Goal: Task Accomplishment & Management: Manage account settings

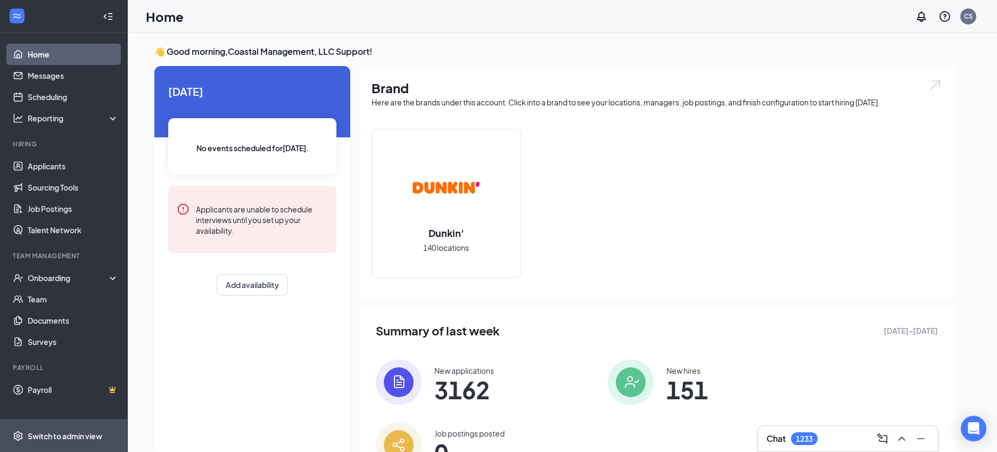
click at [75, 439] on div "Switch to admin view" at bounding box center [65, 436] width 75 height 11
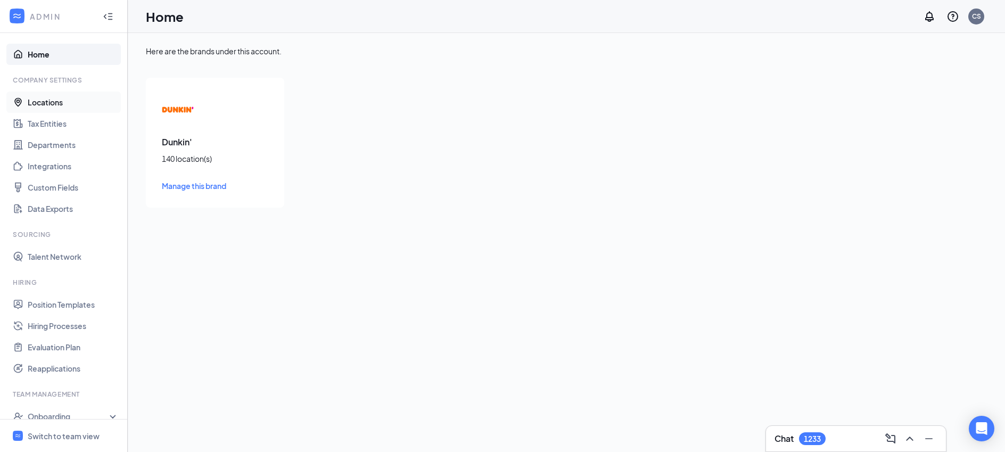
click at [61, 95] on link "Locations" at bounding box center [73, 102] width 91 height 21
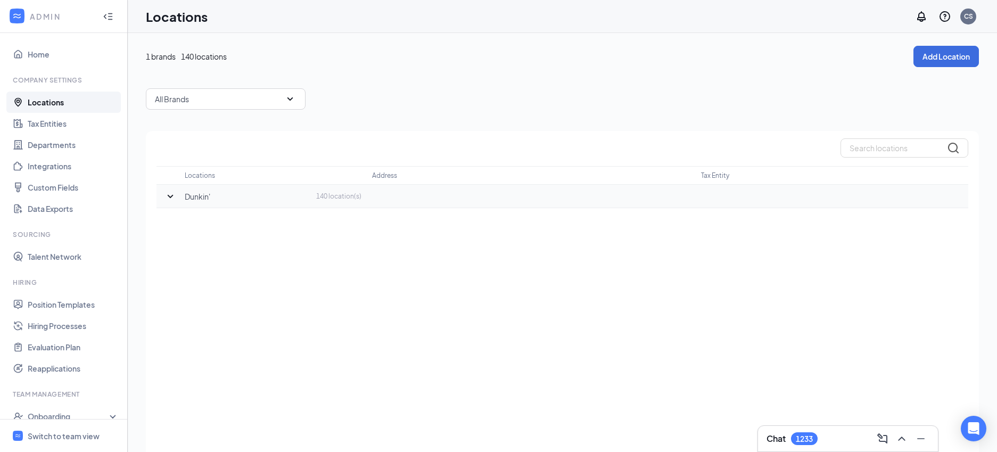
click at [176, 197] on icon "SmallChevronDown" at bounding box center [170, 196] width 13 height 13
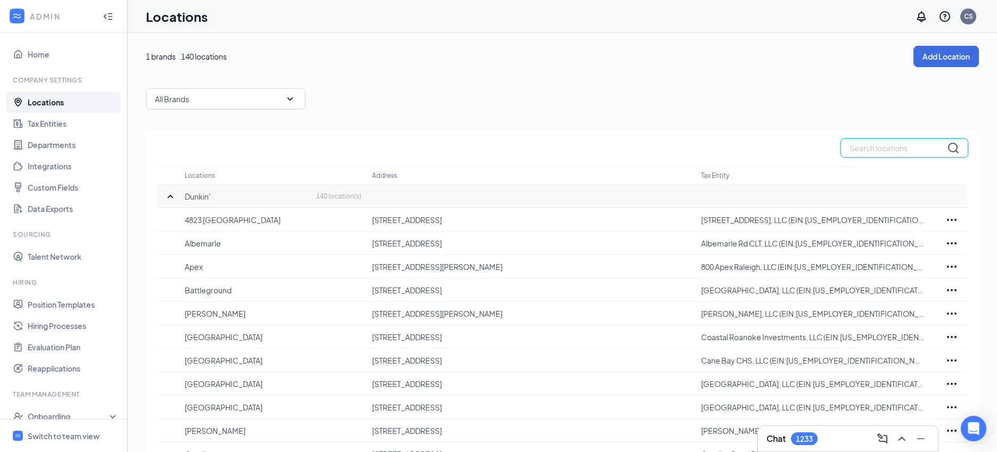
click at [874, 147] on input "text" at bounding box center [905, 147] width 128 height 19
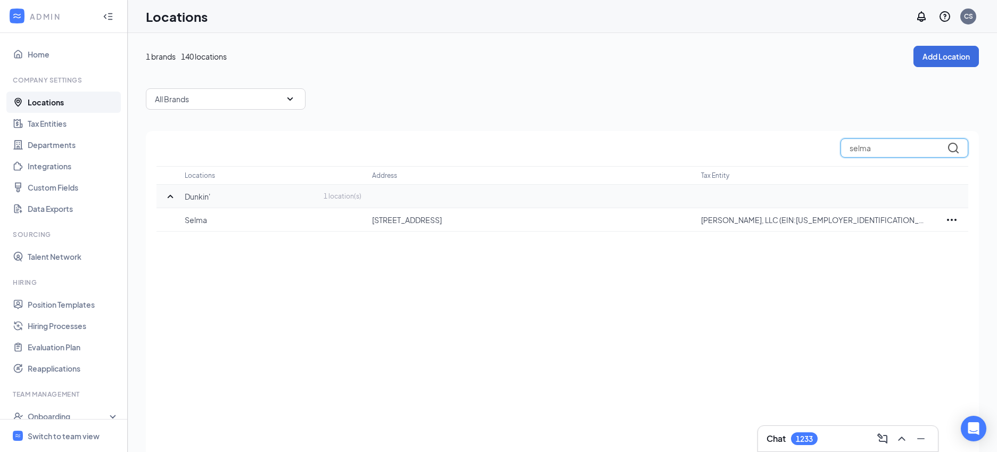
type input "selma"
drag, startPoint x: 506, startPoint y: 220, endPoint x: 374, endPoint y: 219, distance: 131.5
click at [374, 219] on p "446 US Highway 70E Selma NC 27576" at bounding box center [531, 220] width 318 height 11
copy p "446 US Highway 70E Selma NC 27576"
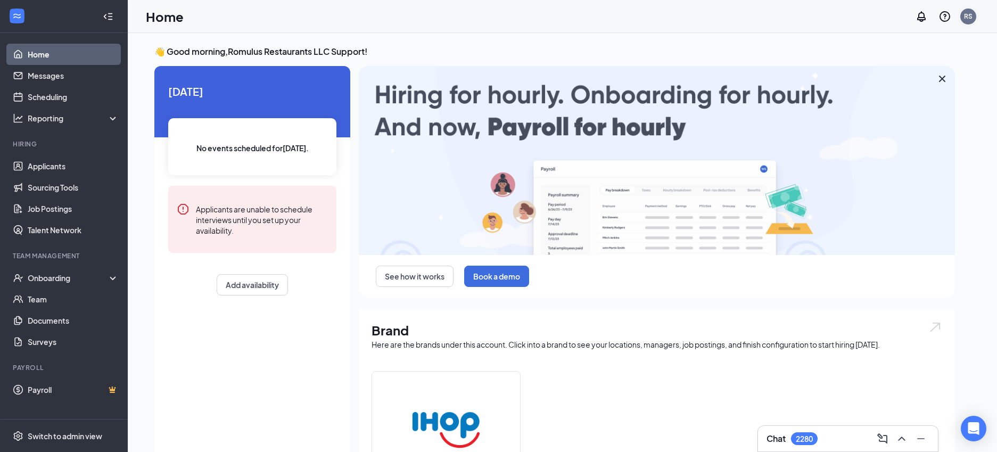
click at [965, 18] on div "RS" at bounding box center [968, 16] width 9 height 9
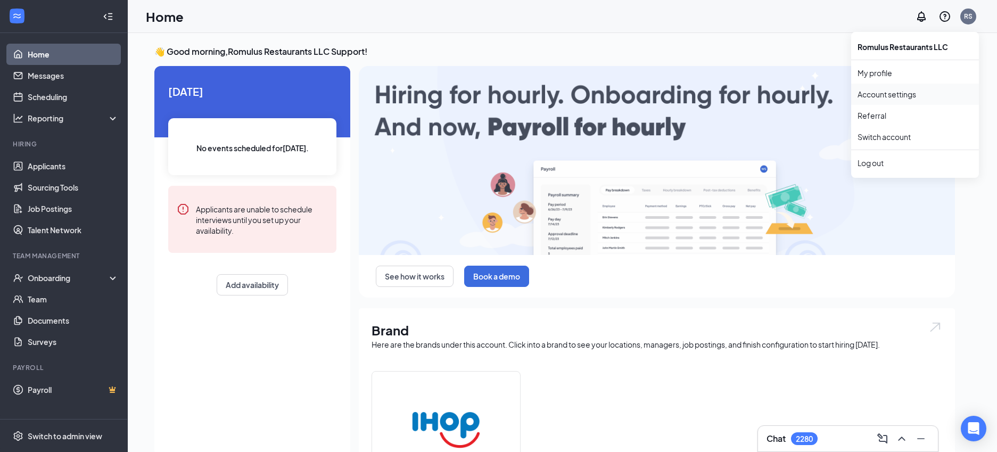
click at [890, 91] on link "Account settings" at bounding box center [915, 94] width 115 height 11
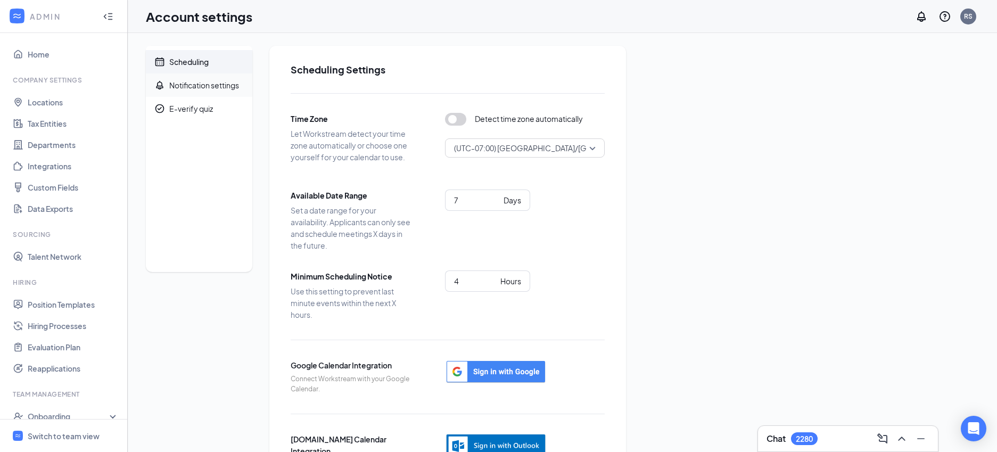
click at [233, 86] on div "Notification settings" at bounding box center [204, 85] width 70 height 11
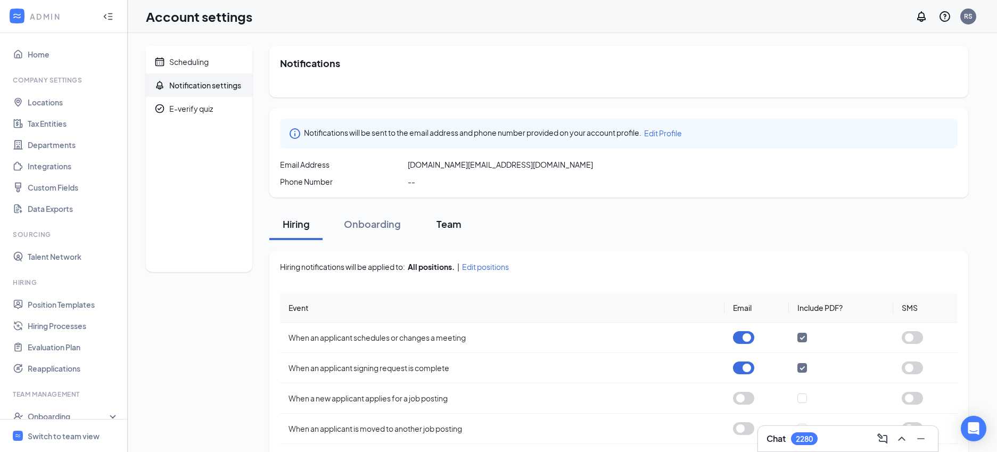
click at [444, 226] on div "Team" at bounding box center [449, 223] width 32 height 13
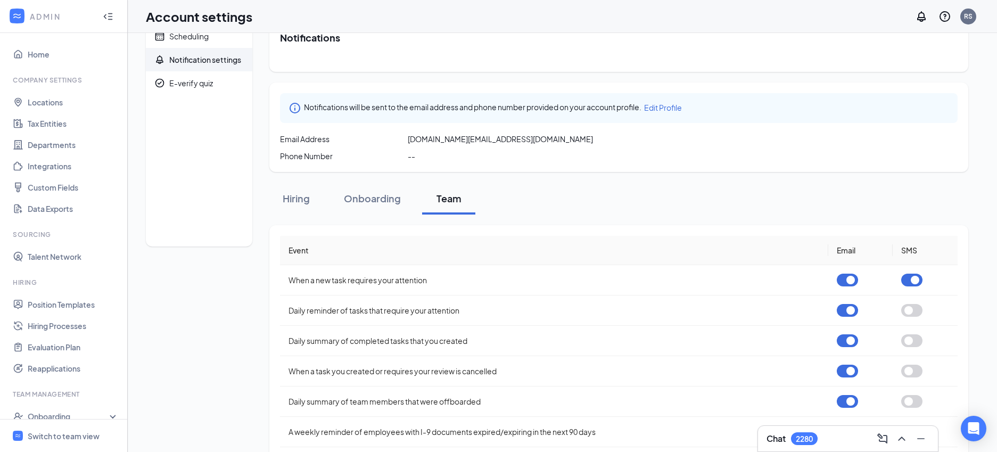
scroll to position [44, 0]
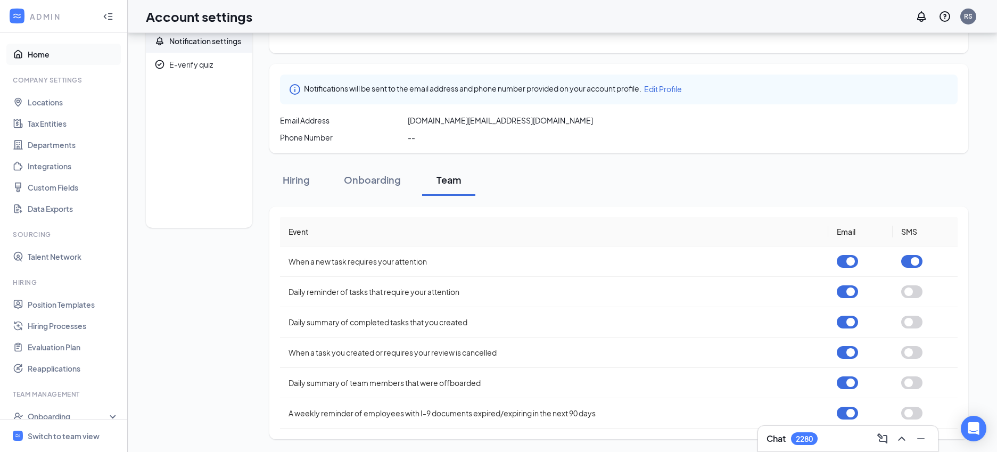
click at [69, 46] on link "Home" at bounding box center [73, 54] width 91 height 21
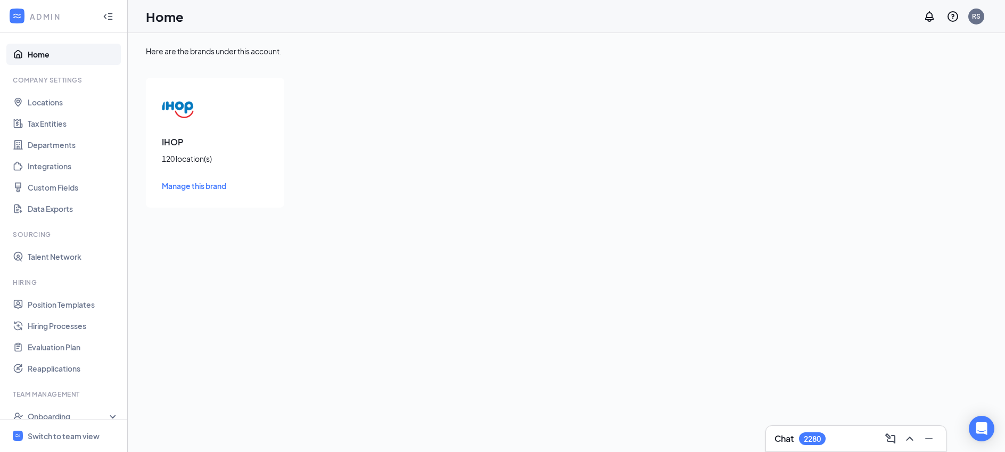
click at [28, 44] on link "Home" at bounding box center [73, 54] width 91 height 21
click at [975, 19] on div "RS" at bounding box center [976, 16] width 9 height 9
click at [913, 89] on link "Account settings" at bounding box center [923, 94] width 115 height 11
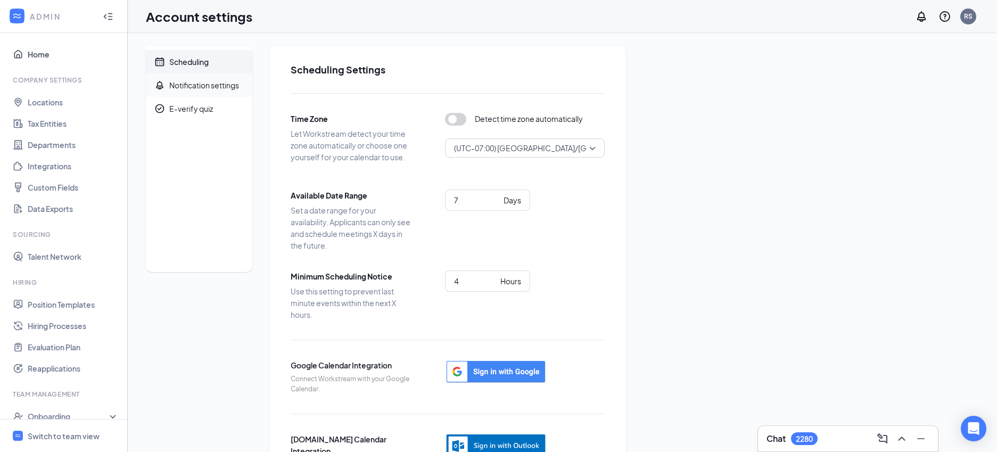
click at [225, 90] on div "Notification settings" at bounding box center [204, 85] width 70 height 11
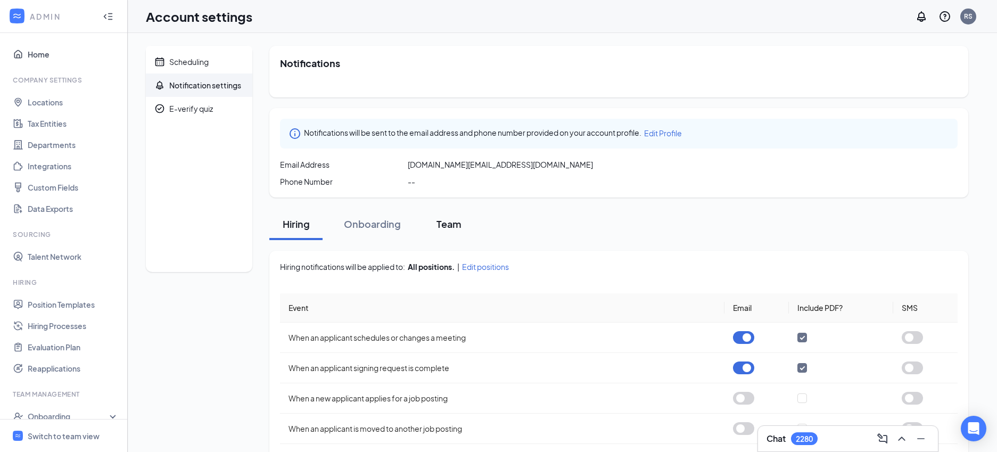
click at [438, 228] on div "Team" at bounding box center [449, 223] width 32 height 13
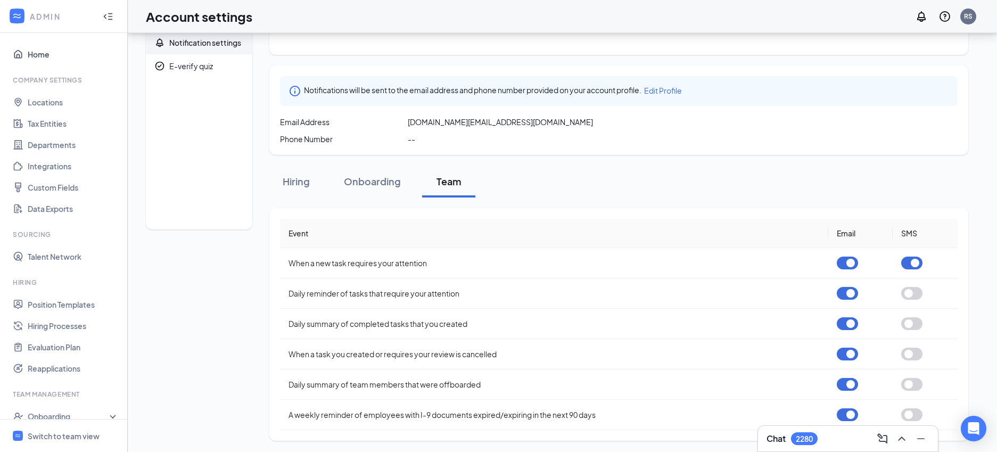
scroll to position [44, 0]
